Goal: Transaction & Acquisition: Obtain resource

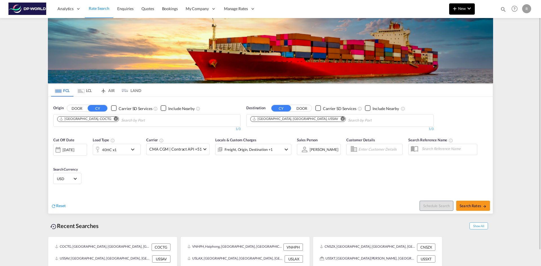
click at [469, 8] on md-icon "icon-chevron-down" at bounding box center [469, 8] width 7 height 7
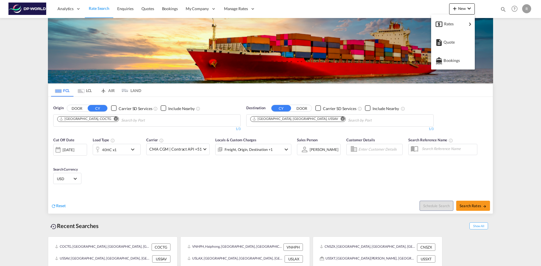
click at [238, 10] on md-backdrop at bounding box center [270, 133] width 541 height 266
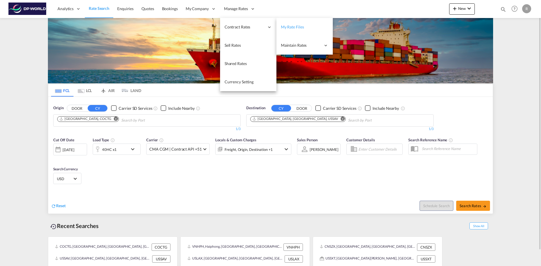
click at [285, 26] on span "My Rate Files" at bounding box center [292, 27] width 23 height 5
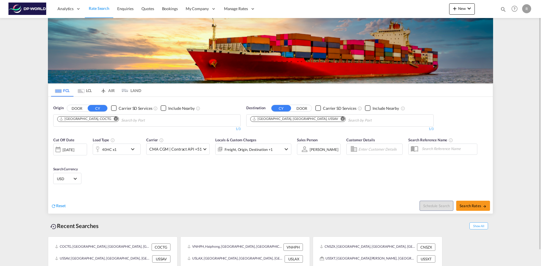
click at [114, 120] on md-icon "Remove" at bounding box center [116, 119] width 4 height 4
click at [96, 120] on input "Chips input." at bounding box center [84, 120] width 54 height 9
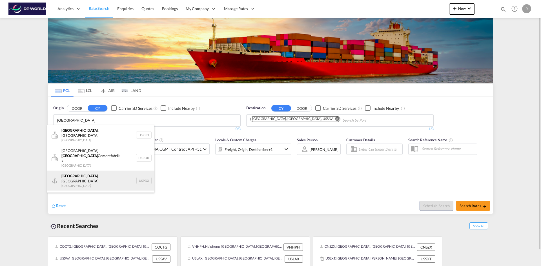
type input "[GEOGRAPHIC_DATA]"
click at [82, 171] on div "[GEOGRAPHIC_DATA] , OR [GEOGRAPHIC_DATA] USPDX" at bounding box center [100, 181] width 107 height 20
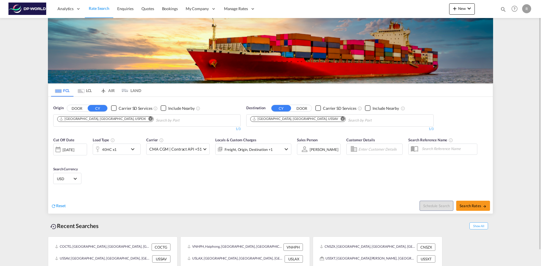
click at [341, 120] on md-icon "Remove" at bounding box center [343, 119] width 4 height 4
click at [294, 118] on input "Chips input." at bounding box center [277, 120] width 54 height 9
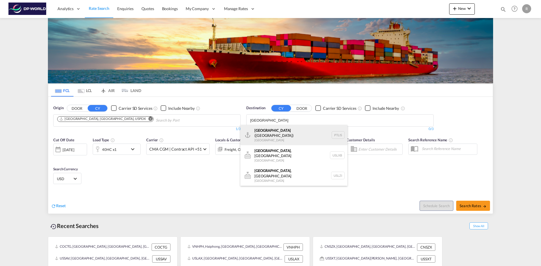
type input "lisbon"
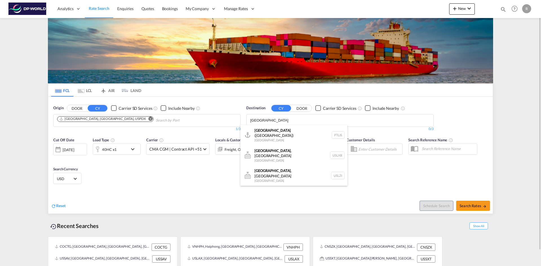
drag, startPoint x: 276, startPoint y: 138, endPoint x: 257, endPoint y: 134, distance: 18.7
click at [276, 137] on div "Lisbon (Lisboa) Portugal PTLIS" at bounding box center [293, 135] width 107 height 20
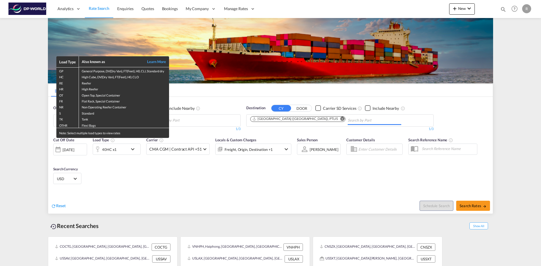
click at [77, 149] on div "Load Type Also known as Learn More GP General Purpose, DV(Dry Van), FT(Feet), H…" at bounding box center [270, 133] width 541 height 266
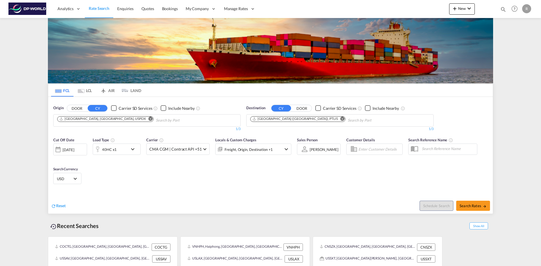
click at [74, 149] on div "[DATE]" at bounding box center [69, 149] width 12 height 5
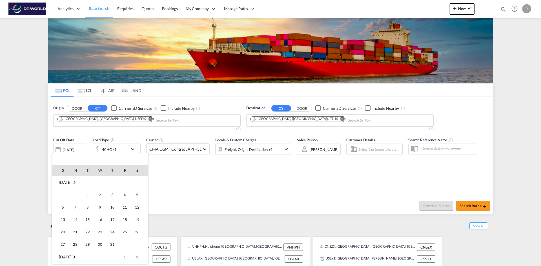
scroll to position [149, 0]
click at [125, 257] on span "3" at bounding box center [124, 257] width 11 height 11
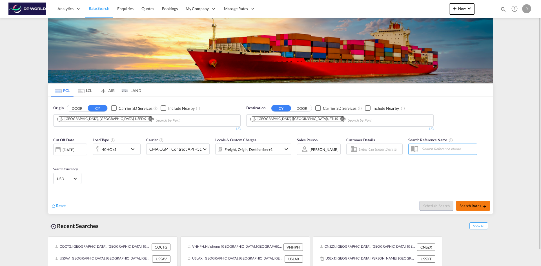
click at [475, 204] on span "Search Rates" at bounding box center [473, 206] width 27 height 5
type input "USPDX to PTLIS / 3 Oct 2025"
